Goal: Task Accomplishment & Management: Complete application form

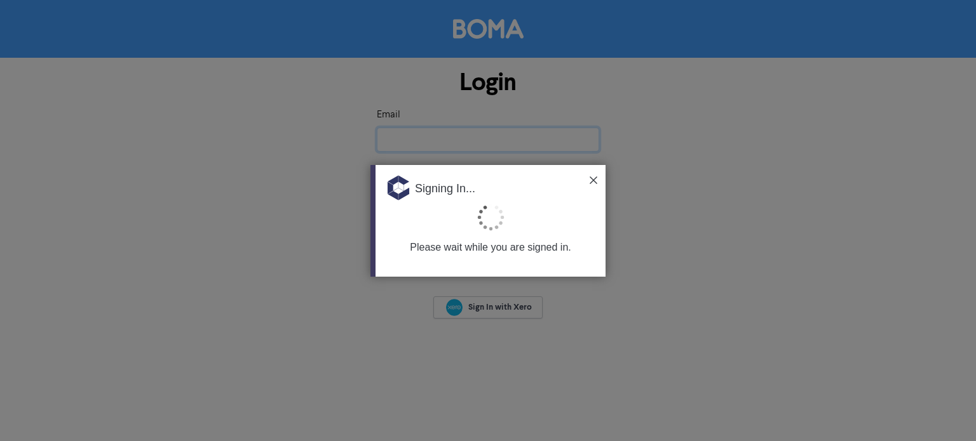
type input "[EMAIL_ADDRESS][DOMAIN_NAME]"
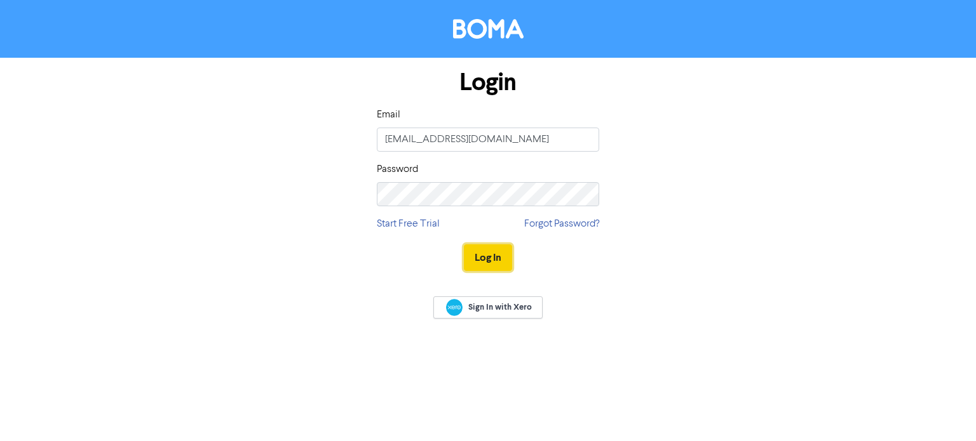
click at [489, 269] on button "Log In" at bounding box center [488, 258] width 48 height 27
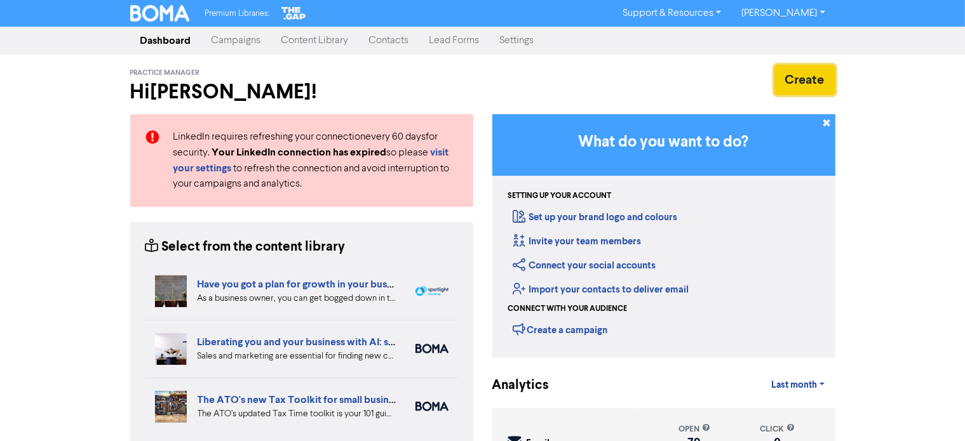
click at [798, 83] on button "Create" at bounding box center [804, 80] width 61 height 30
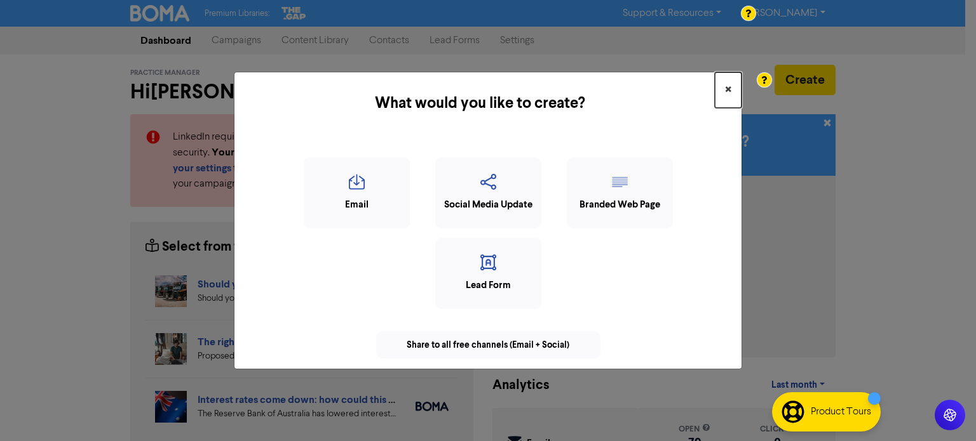
click at [731, 91] on button "×" at bounding box center [728, 90] width 27 height 36
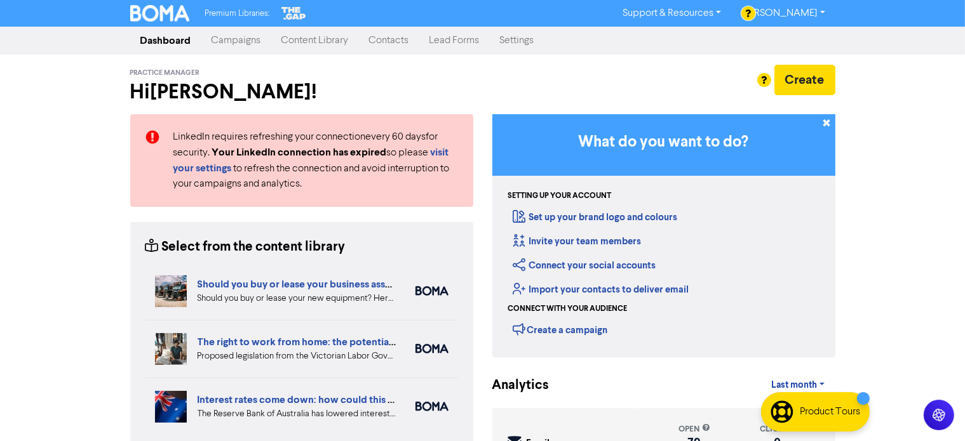
click at [387, 43] on link "Contacts" at bounding box center [389, 40] width 60 height 25
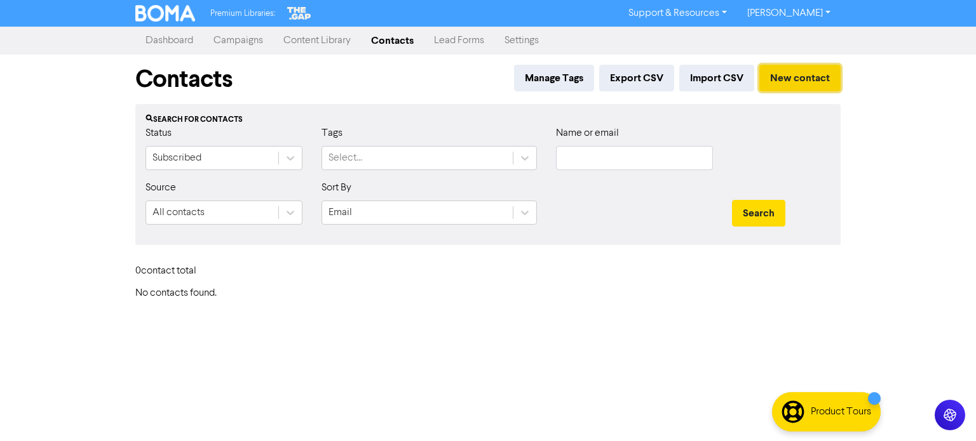
click at [789, 74] on button "New contact" at bounding box center [799, 78] width 81 height 27
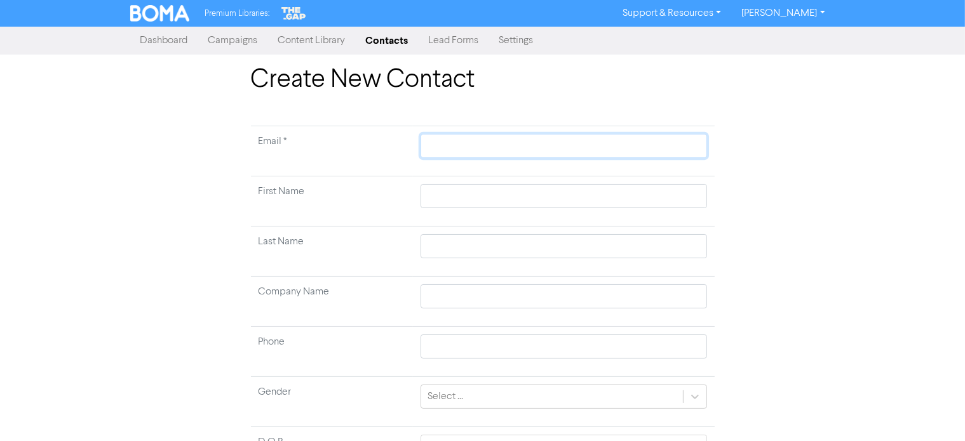
click at [461, 149] on input "text" at bounding box center [564, 146] width 286 height 24
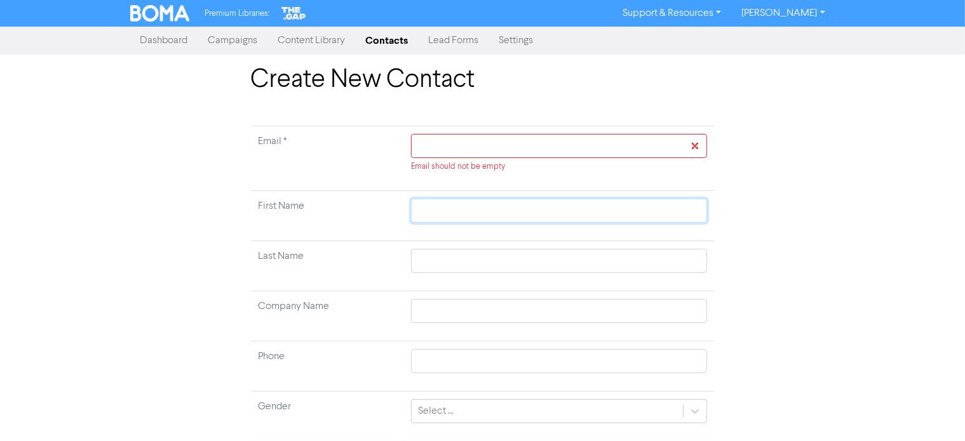
click at [431, 198] on td at bounding box center [558, 216] width 311 height 50
paste input "[PERSON_NAME][EMAIL_ADDRESS][PERSON_NAME][DOMAIN_NAME]"
type input "[PERSON_NAME][EMAIL_ADDRESS][PERSON_NAME][DOMAIN_NAME]"
click at [468, 157] on div "Email should not be empty" at bounding box center [558, 153] width 295 height 39
click at [466, 149] on input "text" at bounding box center [558, 146] width 295 height 24
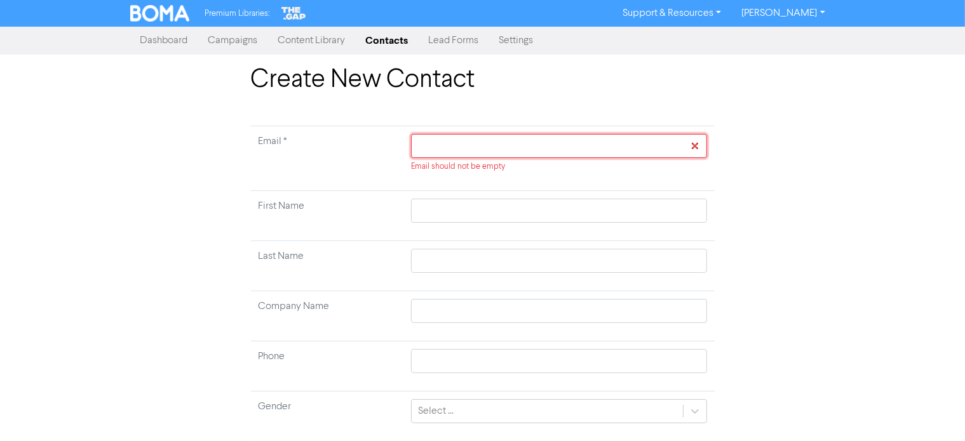
paste input "[PERSON_NAME][EMAIL_ADDRESS][PERSON_NAME][DOMAIN_NAME]"
type input "[PERSON_NAME][EMAIL_ADDRESS][PERSON_NAME][DOMAIN_NAME]"
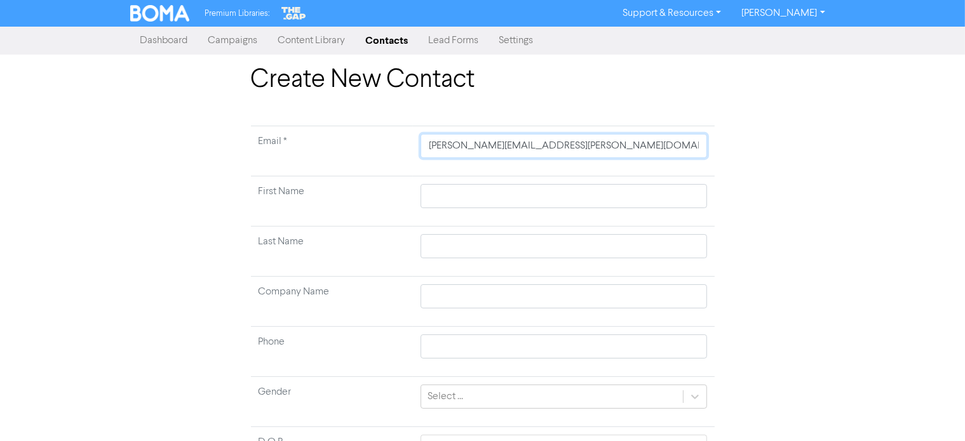
type input "[PERSON_NAME][EMAIL_ADDRESS][PERSON_NAME][DOMAIN_NAME]"
click at [454, 199] on input "text" at bounding box center [564, 196] width 286 height 24
paste input "[PERSON_NAME]"
type input "[PERSON_NAME]"
click at [441, 194] on input "[PERSON_NAME]" at bounding box center [564, 196] width 286 height 24
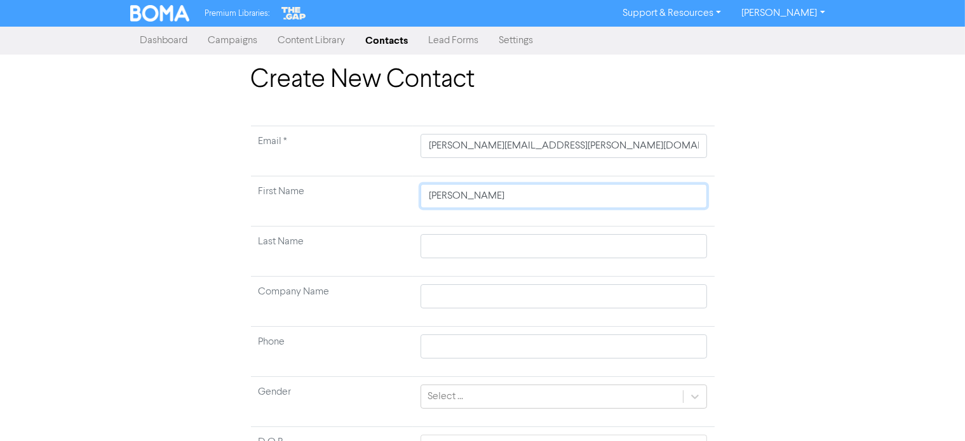
click at [441, 194] on input "[PERSON_NAME]" at bounding box center [564, 196] width 286 height 24
type input ", [PERSON_NAME]"
click at [447, 232] on td at bounding box center [563, 252] width 301 height 50
click at [442, 251] on input "text" at bounding box center [564, 246] width 286 height 24
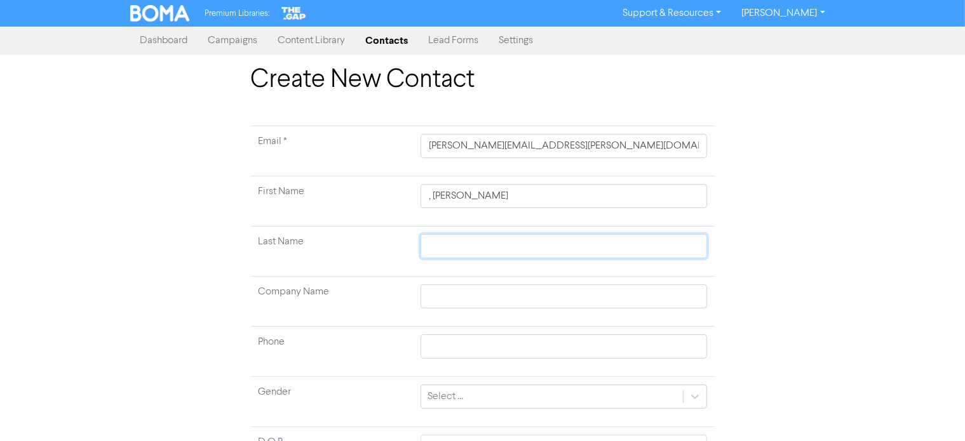
paste input "[PERSON_NAME]"
type input "[PERSON_NAME]"
click at [437, 195] on input ", [PERSON_NAME]" at bounding box center [564, 196] width 286 height 24
click at [433, 194] on input ", [PERSON_NAME]" at bounding box center [564, 196] width 286 height 24
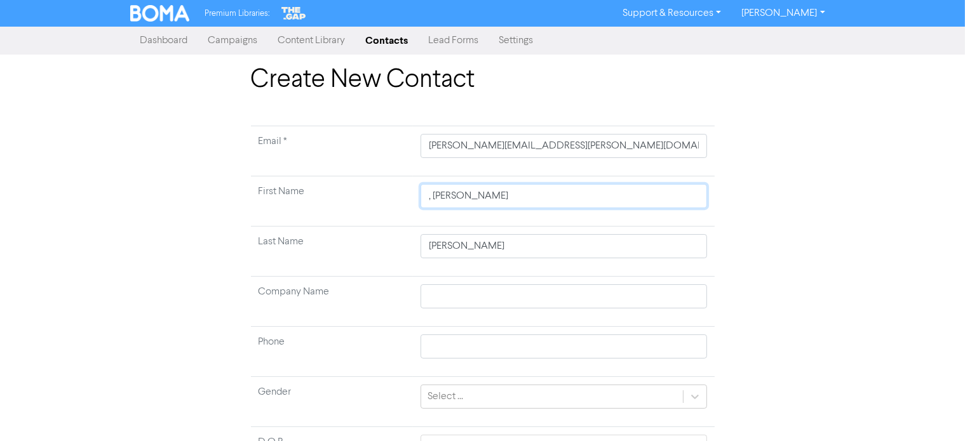
type input ",[PERSON_NAME]"
type input "[PERSON_NAME]"
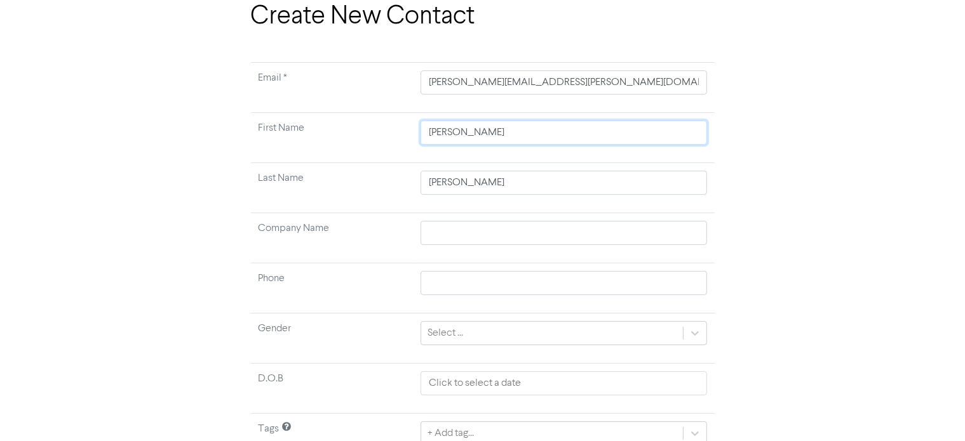
type input "[PERSON_NAME]"
click at [459, 233] on input "text" at bounding box center [564, 233] width 286 height 24
paste input "R [PERSON_NAME] & Co. Pty Ltd"
type input "R [PERSON_NAME] & Co. Pty Ltd"
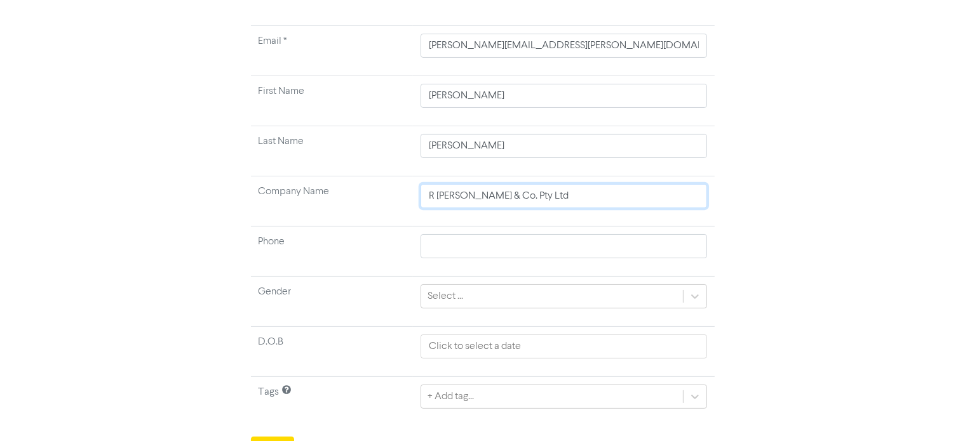
scroll to position [121, 0]
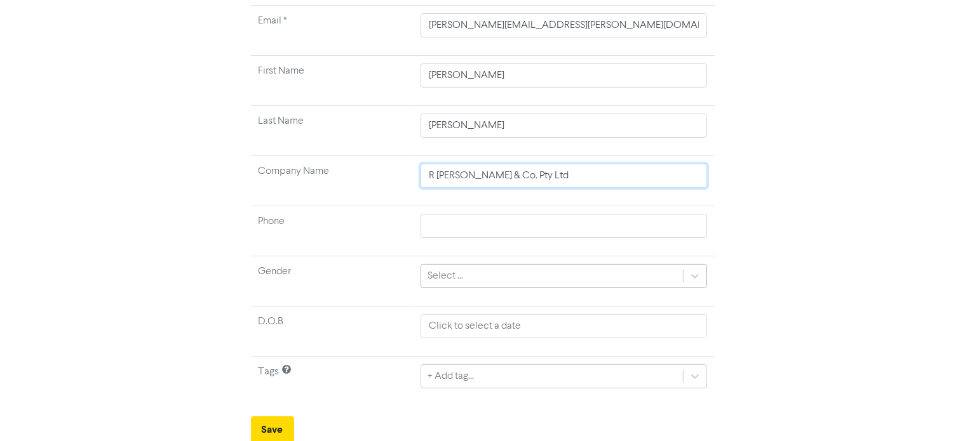
type input "R [PERSON_NAME] & Co. Pty Ltd"
click at [447, 270] on div "Select ..." at bounding box center [446, 276] width 36 height 15
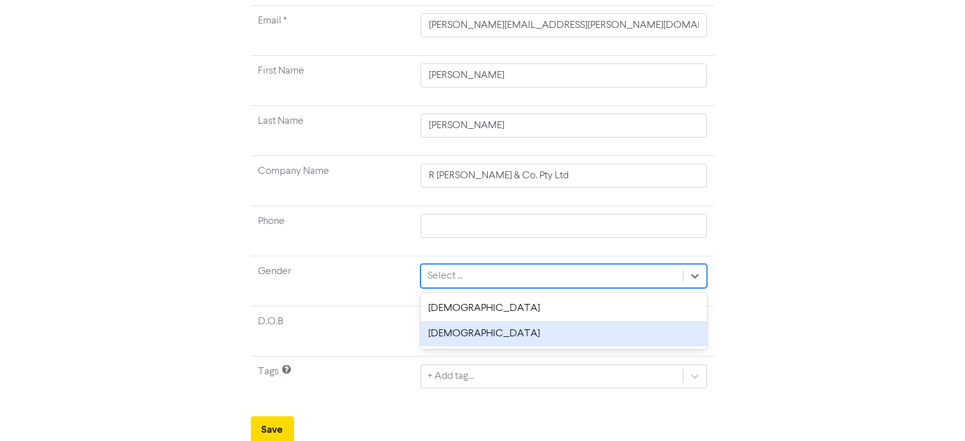
click at [448, 328] on div "[DEMOGRAPHIC_DATA]" at bounding box center [564, 333] width 286 height 25
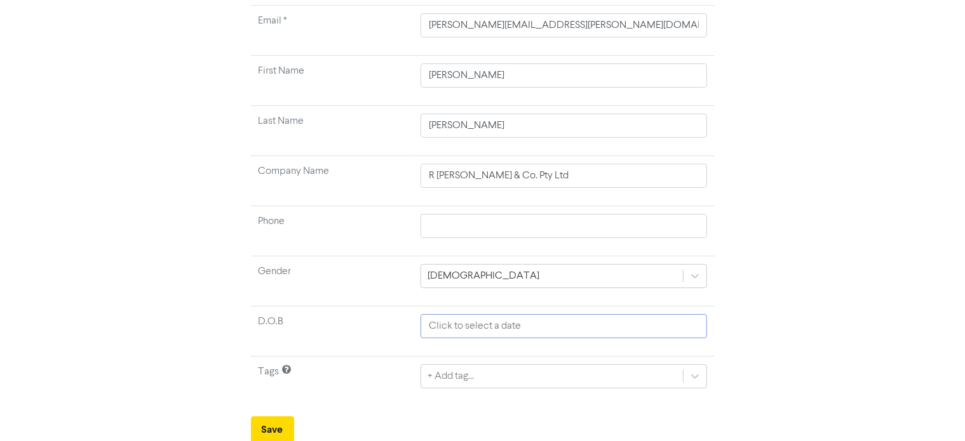
click at [457, 325] on input "text" at bounding box center [564, 326] width 286 height 24
select select "8"
select select "2025"
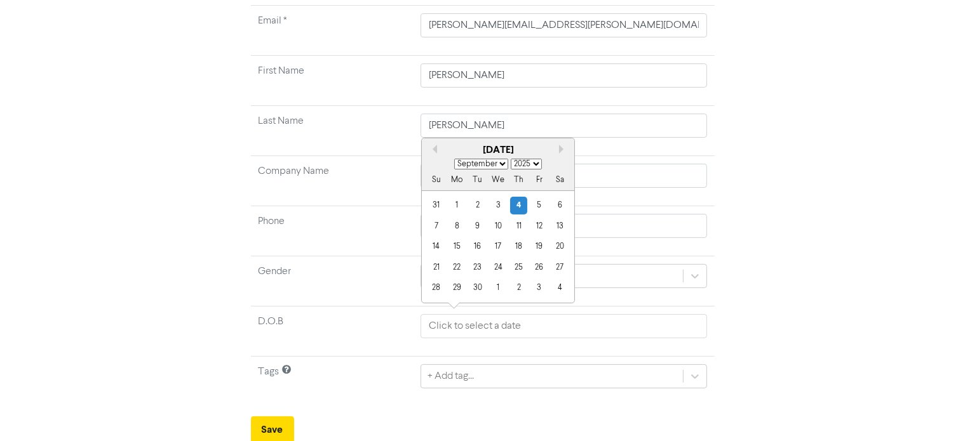
click at [480, 168] on select "January February March April May June July August September October November De…" at bounding box center [481, 164] width 54 height 11
select select "2"
click at [454, 159] on select "January February March April May June July August September October November De…" at bounding box center [481, 164] width 54 height 11
click at [500, 229] on div "5" at bounding box center [497, 226] width 17 height 17
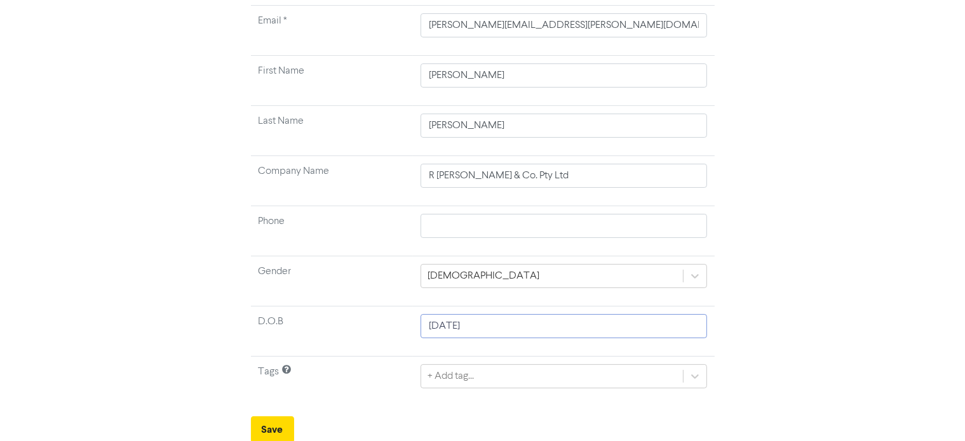
click at [489, 325] on input "[DATE]" at bounding box center [564, 326] width 286 height 24
select select "2"
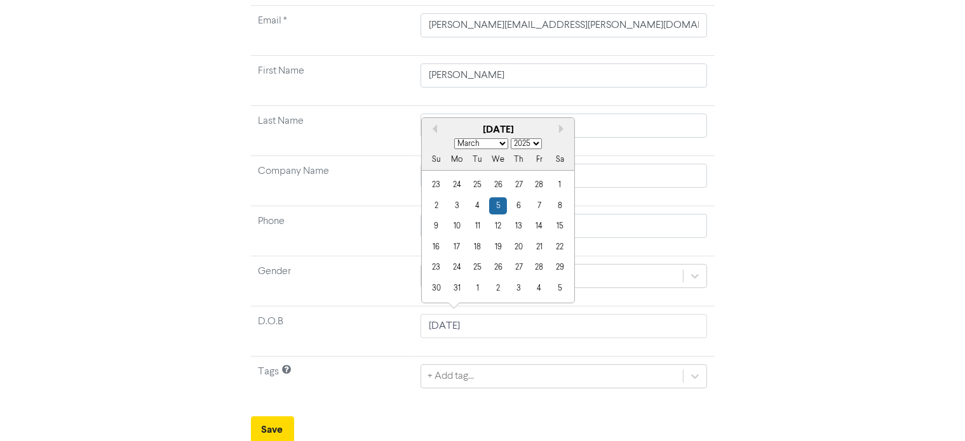
click at [529, 144] on select "1900 1901 1902 1903 1904 1905 1906 1907 1908 1909 1910 1911 1912 1913 1914 1915…" at bounding box center [526, 143] width 31 height 11
select select "1997"
click at [511, 138] on select "1900 1901 1902 1903 1904 1905 1906 1907 1908 1909 1910 1911 1912 1913 1914 1915…" at bounding box center [526, 143] width 31 height 11
click at [498, 212] on div "5" at bounding box center [497, 206] width 17 height 17
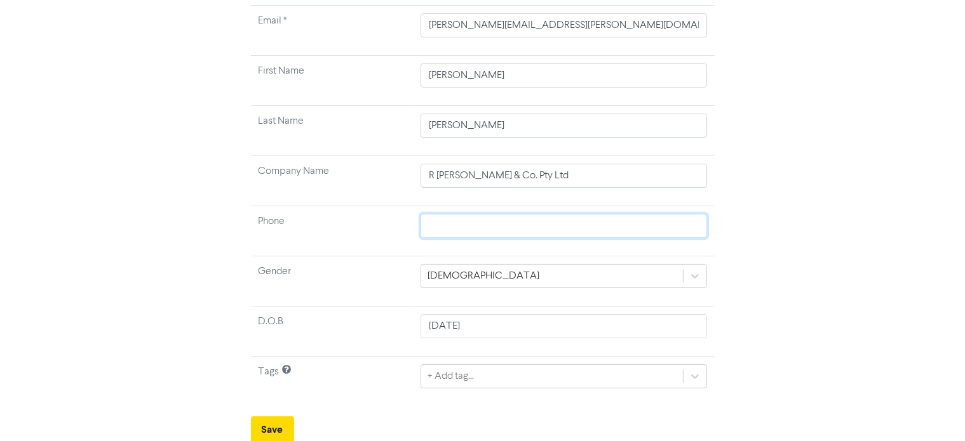
click at [450, 224] on input "text" at bounding box center [564, 226] width 286 height 24
paste input "0403 696 789"
type input "0403 696 789"
drag, startPoint x: 267, startPoint y: 426, endPoint x: 236, endPoint y: 380, distance: 55.5
click at [267, 425] on button "Save" at bounding box center [272, 430] width 43 height 27
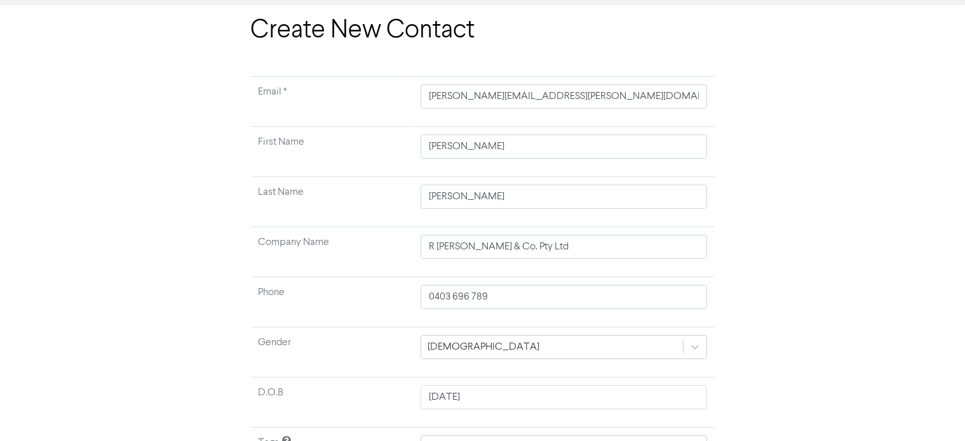
scroll to position [0, 0]
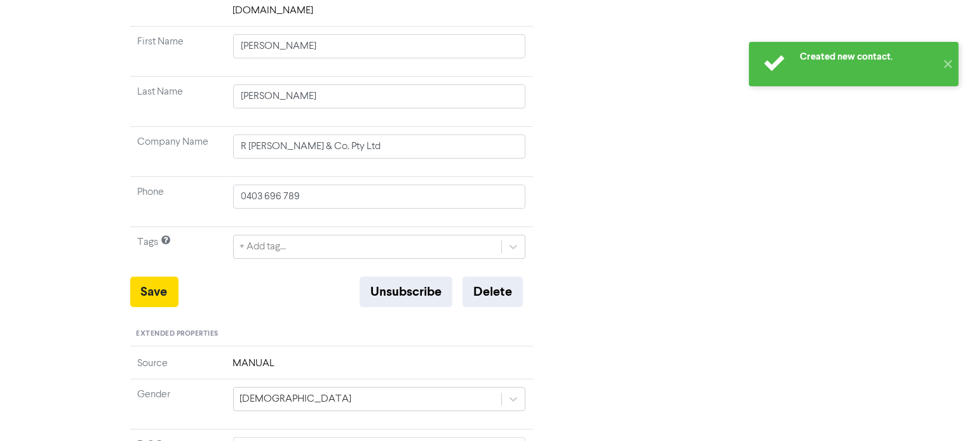
scroll to position [64, 0]
